Goal: Task Accomplishment & Management: Manage account settings

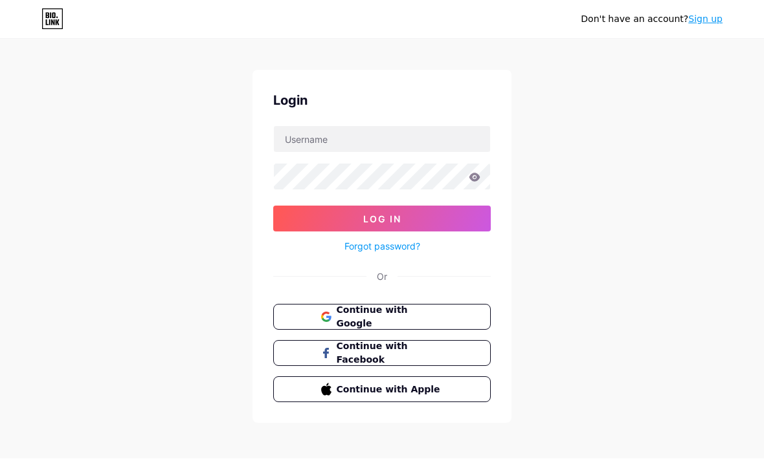
scroll to position [12, 0]
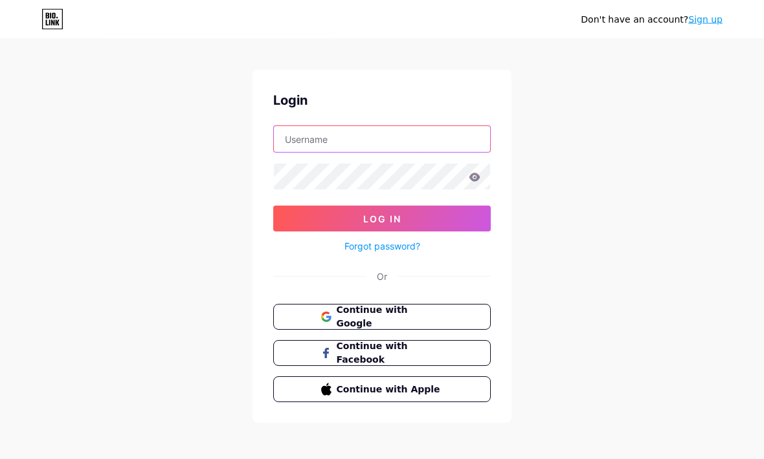
click at [309, 141] on input "text" at bounding box center [382, 140] width 216 height 26
type input "[PERSON_NAME][EMAIL_ADDRESS][PERSON_NAME][DOMAIN_NAME]"
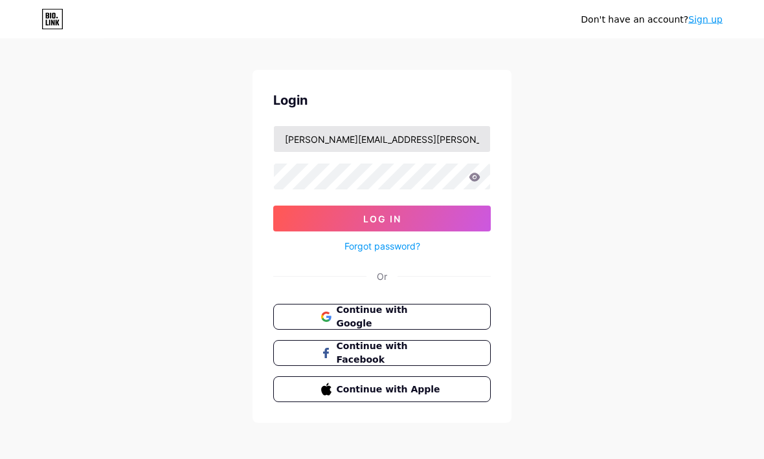
click at [382, 219] on button "Log In" at bounding box center [381, 219] width 217 height 26
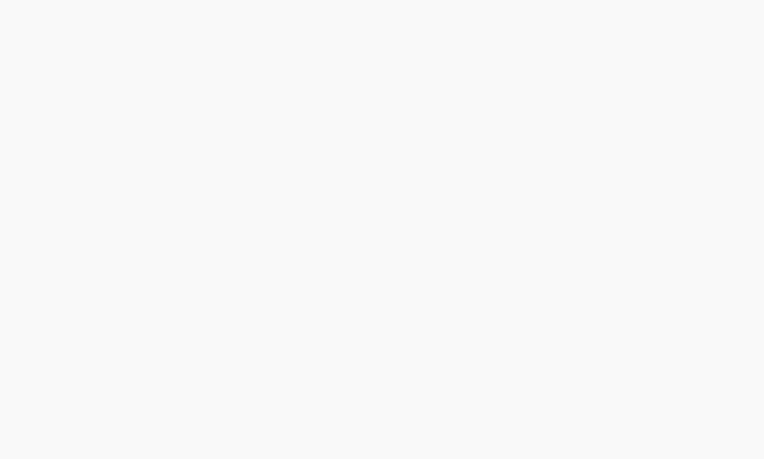
scroll to position [0, 0]
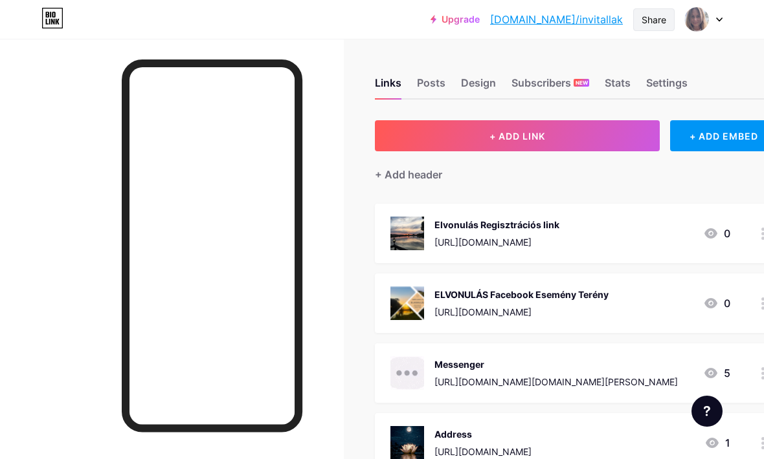
click at [650, 28] on div "Share" at bounding box center [653, 19] width 41 height 23
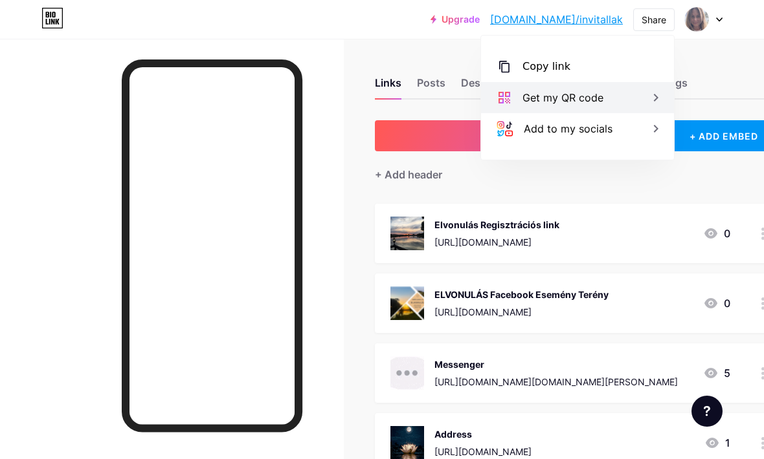
click at [562, 91] on div "Get my QR code" at bounding box center [562, 98] width 81 height 16
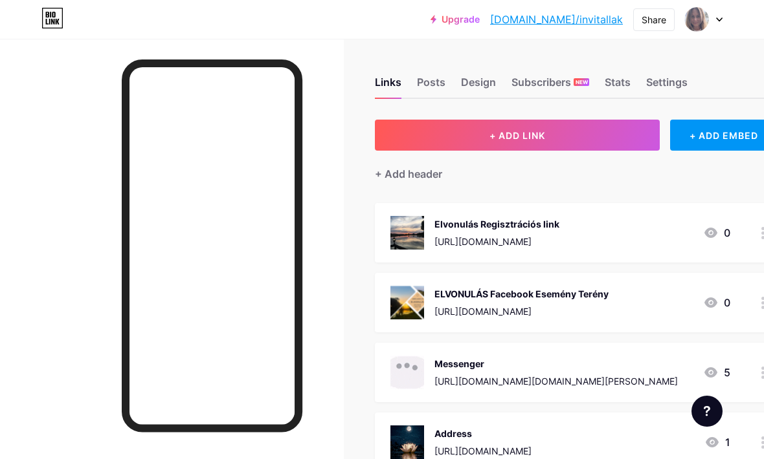
scroll to position [1, 0]
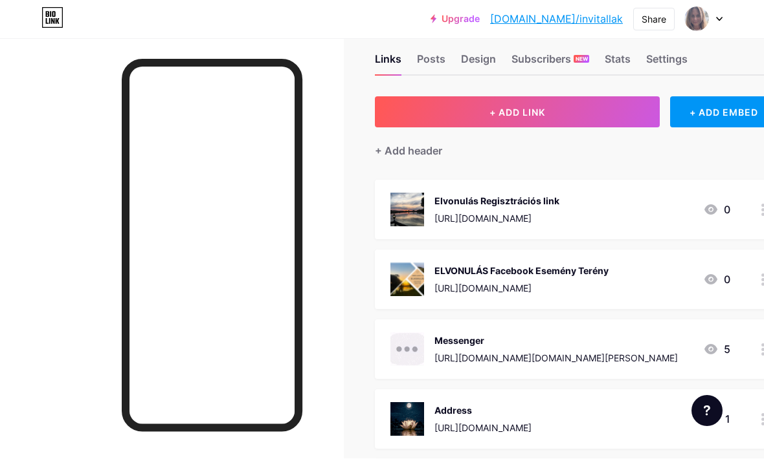
click at [423, 199] on img at bounding box center [407, 210] width 34 height 34
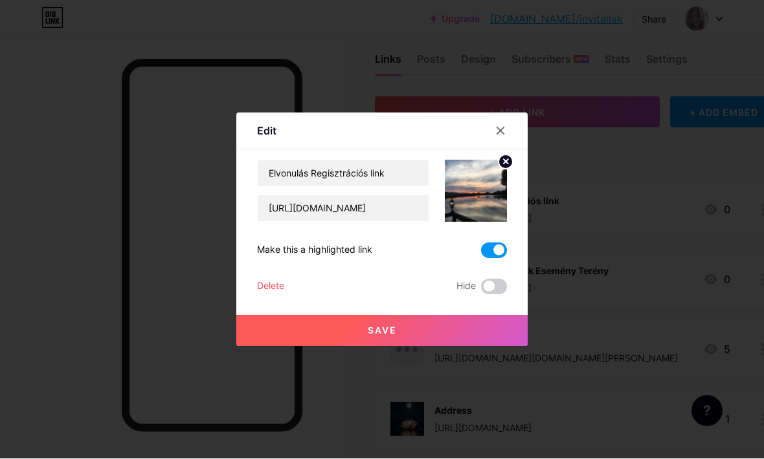
scroll to position [24, 0]
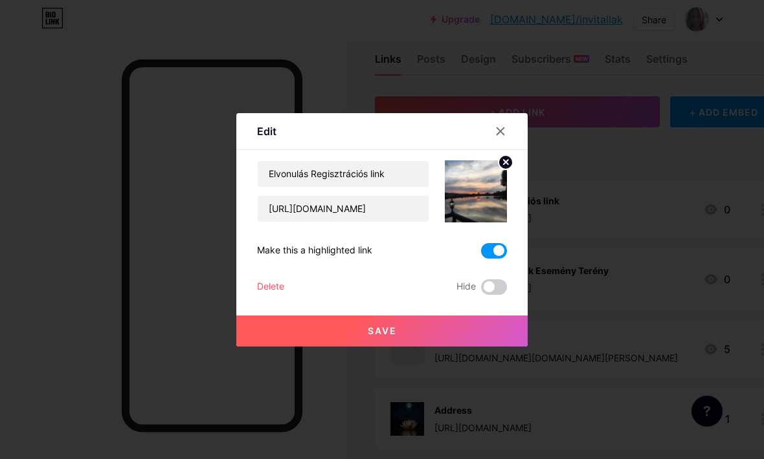
click at [367, 347] on button "Save" at bounding box center [381, 331] width 291 height 31
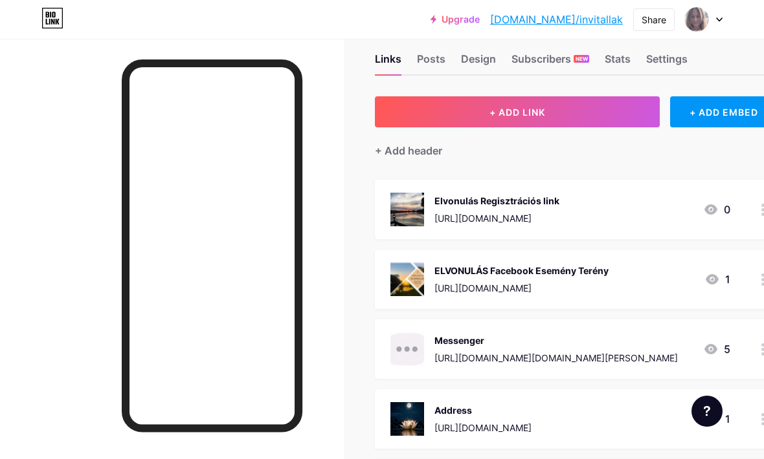
click at [474, 289] on div "[URL][DOMAIN_NAME]" at bounding box center [521, 288] width 174 height 14
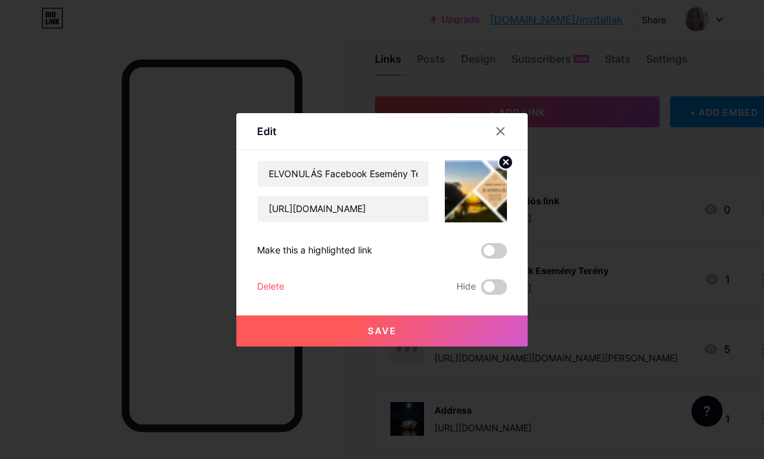
click at [270, 295] on div "Delete" at bounding box center [270, 288] width 27 height 16
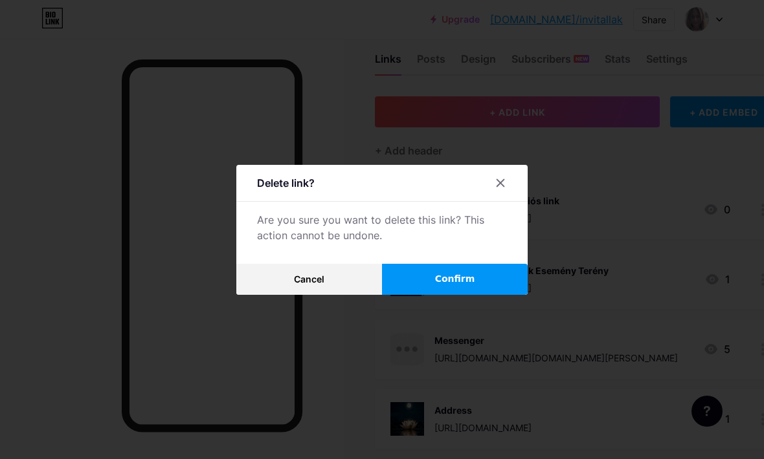
click at [441, 286] on span "Confirm" at bounding box center [455, 279] width 40 height 14
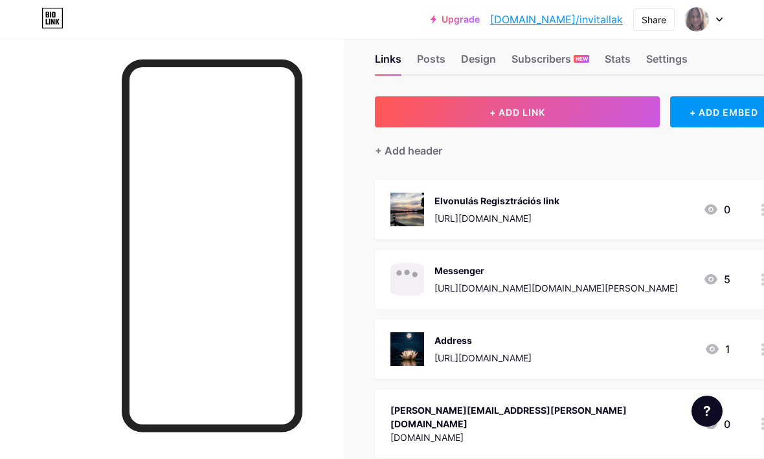
click at [478, 212] on div "[URL][DOMAIN_NAME]" at bounding box center [496, 219] width 125 height 14
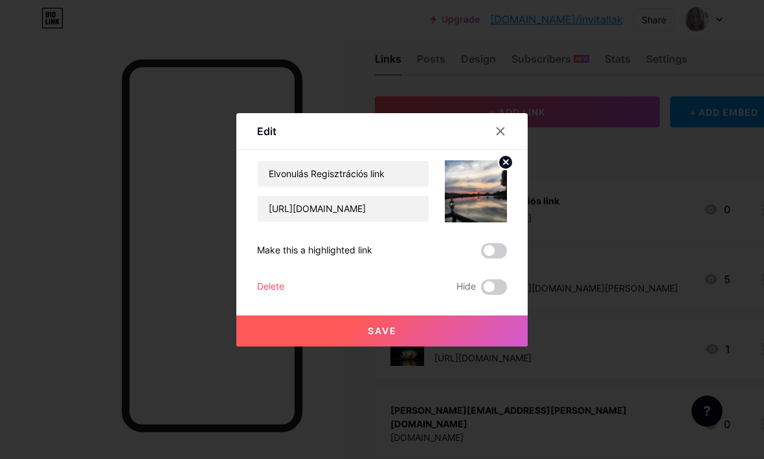
click at [257, 295] on div "Delete" at bounding box center [270, 288] width 27 height 16
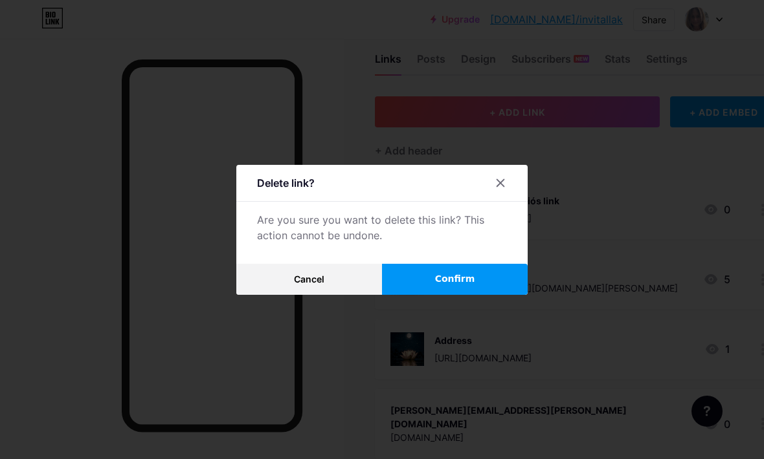
click at [470, 286] on span "Confirm" at bounding box center [455, 279] width 40 height 14
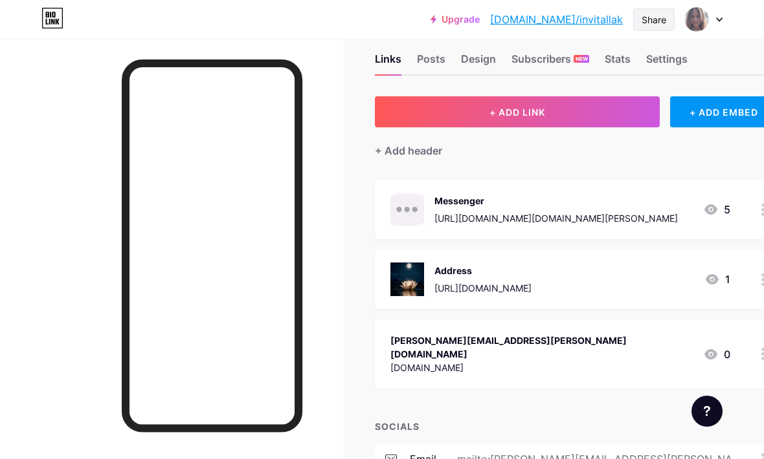
click at [652, 12] on div "Share" at bounding box center [653, 19] width 41 height 23
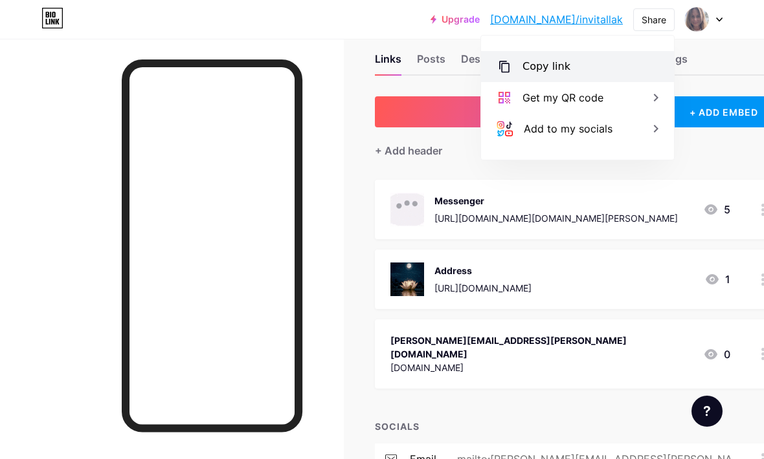
click at [553, 60] on div "Copy link" at bounding box center [546, 67] width 48 height 16
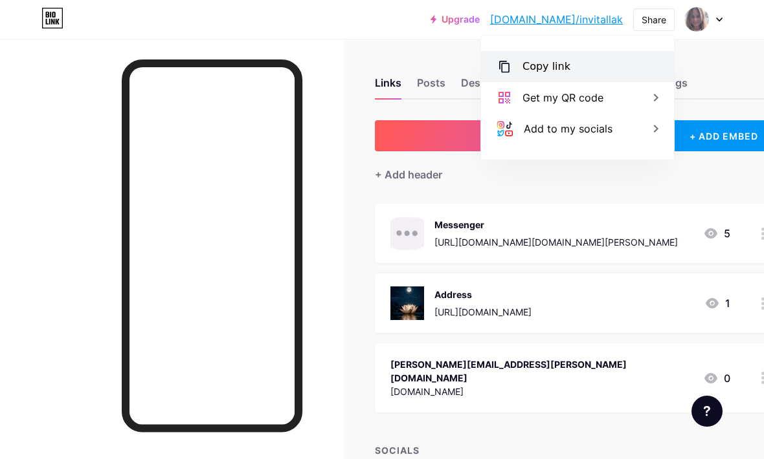
click at [562, 73] on div "Copy link" at bounding box center [546, 67] width 48 height 16
click at [352, 265] on div "Links Posts Design Subscribers NEW Stats Settings + ADD LINK + ADD EMBED + Add …" at bounding box center [415, 398] width 831 height 719
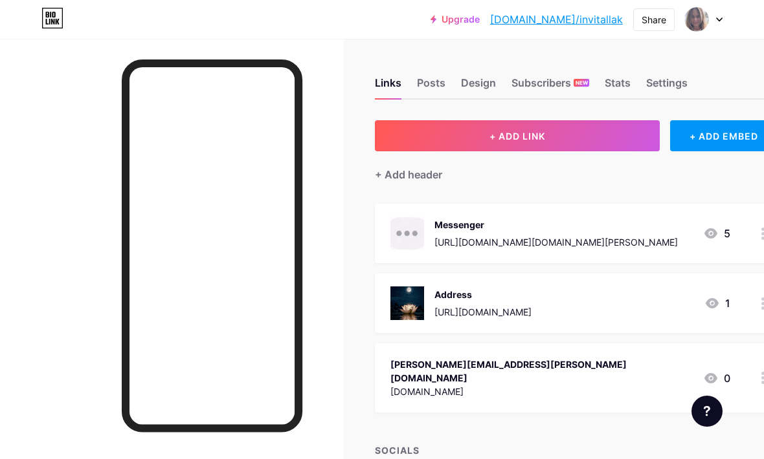
click at [348, 265] on div "Links Posts Design Subscribers NEW Stats Settings + ADD LINK + ADD EMBED + Add …" at bounding box center [415, 398] width 831 height 719
click at [549, 142] on button "+ ADD LINK" at bounding box center [517, 135] width 285 height 31
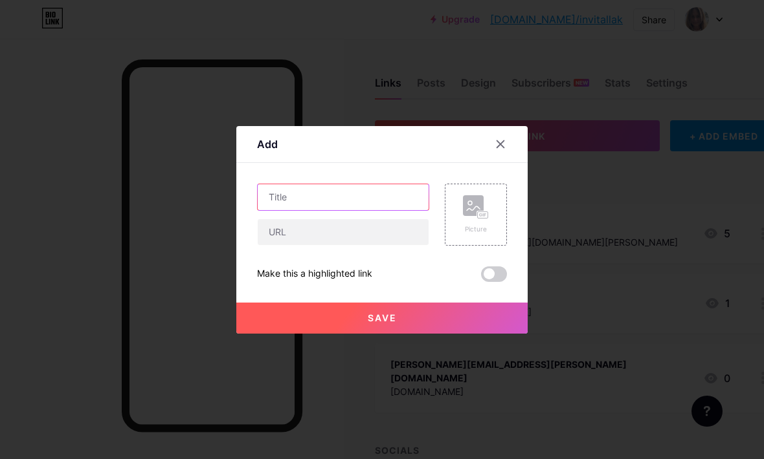
click at [356, 210] on input "text" at bounding box center [343, 197] width 171 height 26
type input "Summer Price"
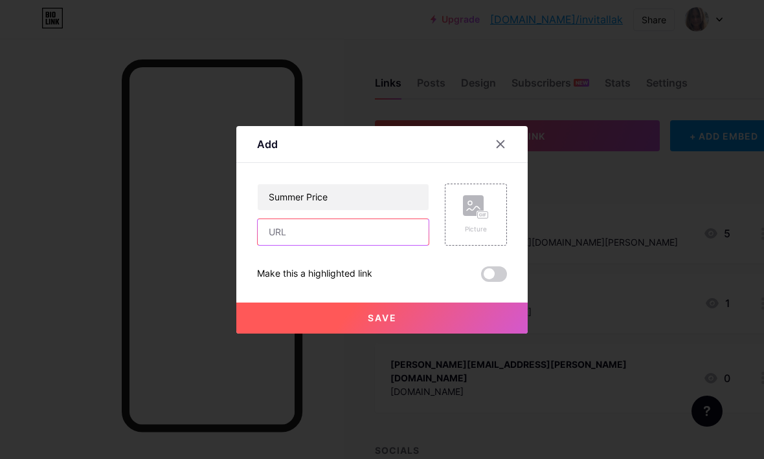
click at [338, 245] on input "text" at bounding box center [343, 232] width 171 height 26
click at [305, 245] on input "text" at bounding box center [343, 232] width 171 height 26
paste input "[URL][DOMAIN_NAME]"
type input "[URL][DOMAIN_NAME]"
click at [484, 234] on div "Picture" at bounding box center [476, 214] width 26 height 39
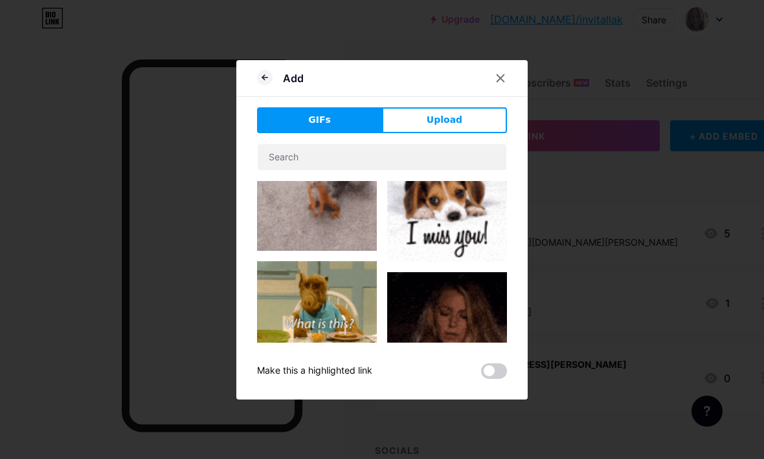
scroll to position [580, 0]
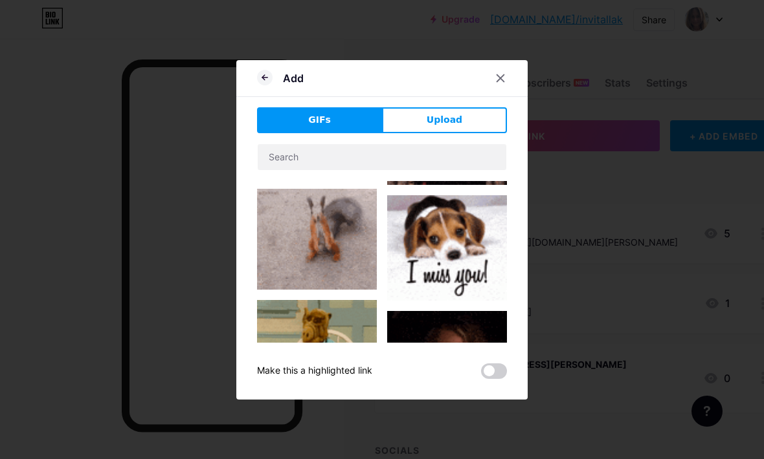
click at [475, 133] on button "Upload" at bounding box center [444, 120] width 125 height 26
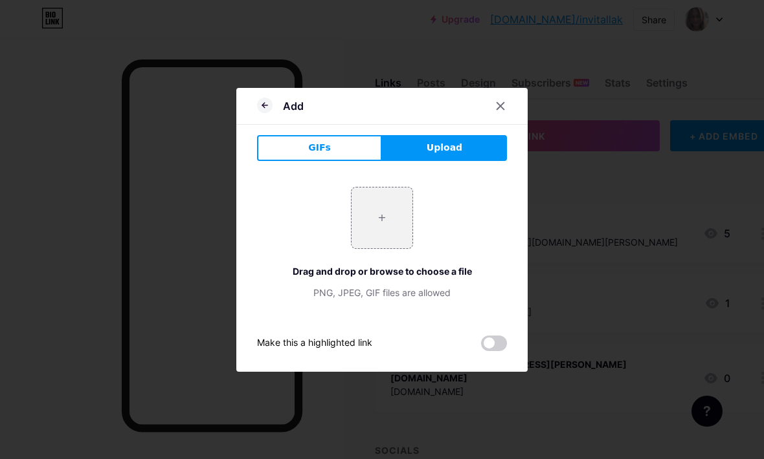
click at [388, 241] on input "file" at bounding box center [381, 218] width 61 height 61
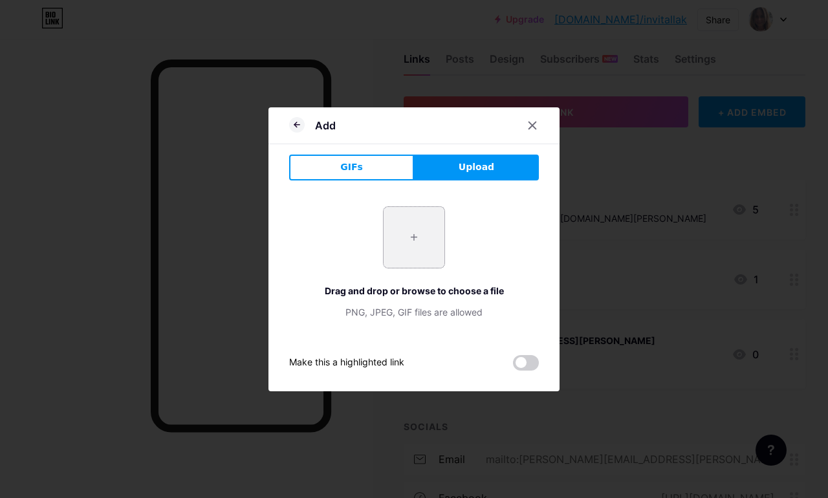
click at [417, 267] on input "file" at bounding box center [414, 237] width 61 height 61
type input "C:\fakepath\IMG_0173.jpeg"
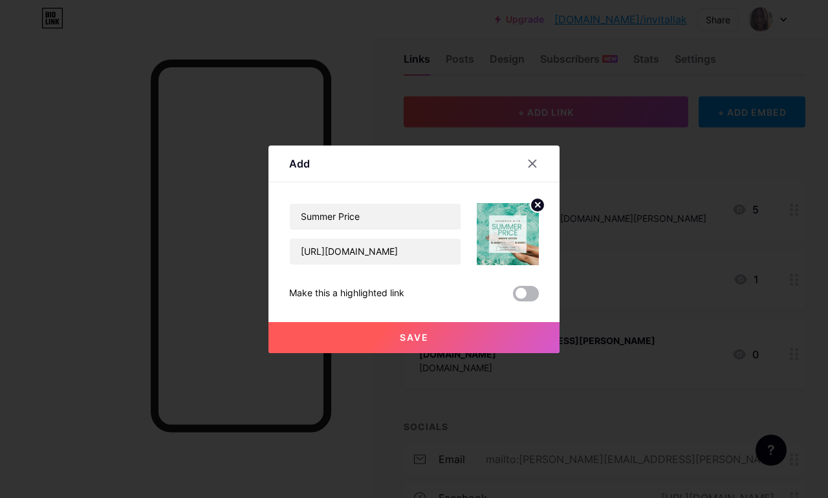
click at [529, 302] on span at bounding box center [526, 294] width 26 height 16
click at [513, 297] on input "checkbox" at bounding box center [513, 297] width 0 height 0
click at [497, 353] on button "Save" at bounding box center [414, 337] width 291 height 31
